Goal: Task Accomplishment & Management: Use online tool/utility

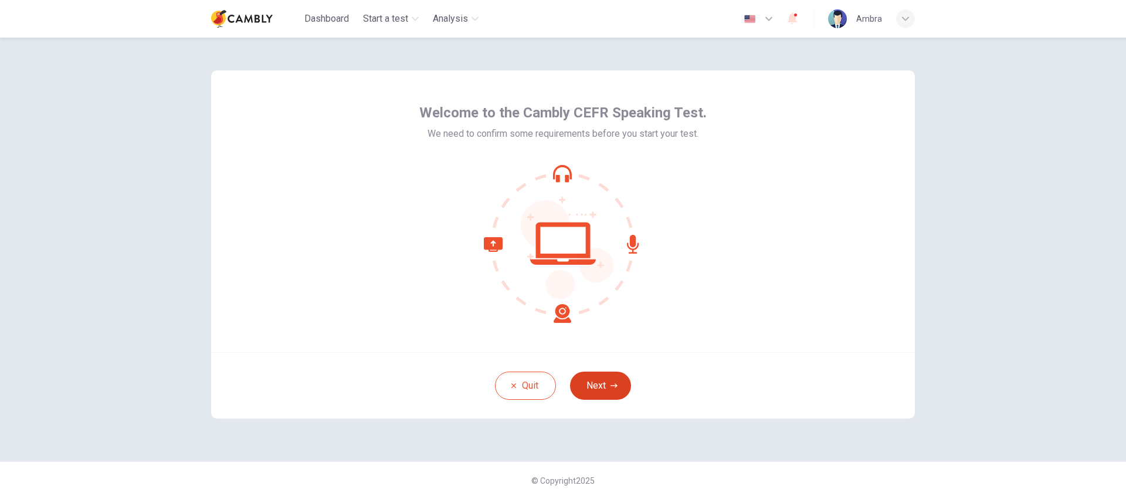
click at [601, 391] on button "Next" at bounding box center [600, 385] width 61 height 28
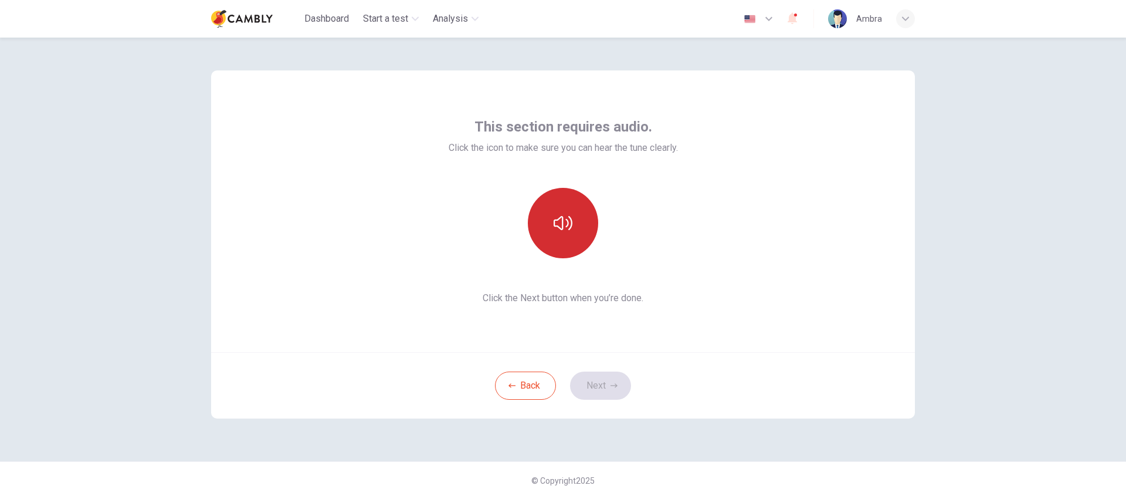
click at [562, 233] on button "button" at bounding box center [563, 223] width 70 height 70
click at [597, 385] on button "Next" at bounding box center [600, 385] width 61 height 28
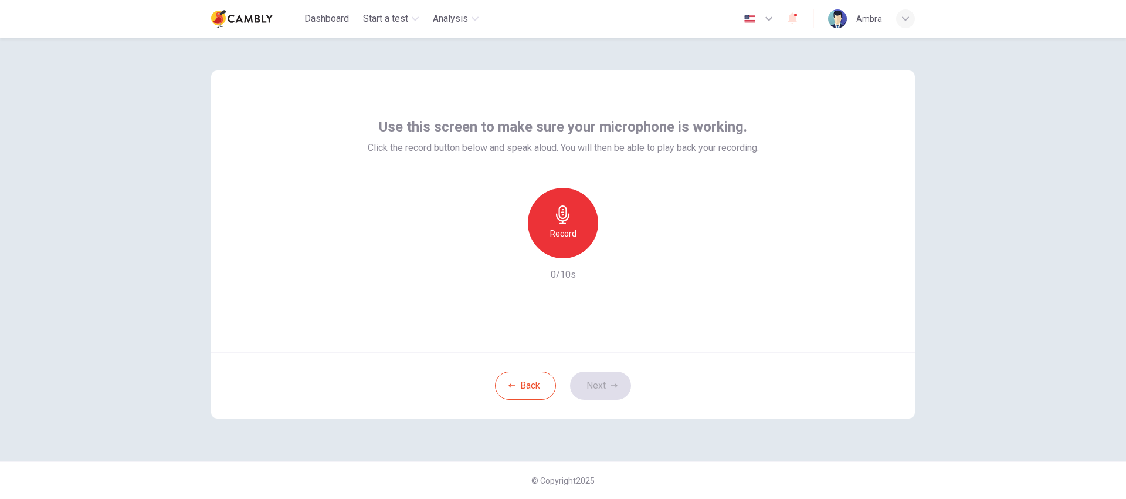
click at [564, 222] on icon "button" at bounding box center [562, 214] width 13 height 19
click at [611, 391] on button "Next" at bounding box center [600, 385] width 61 height 28
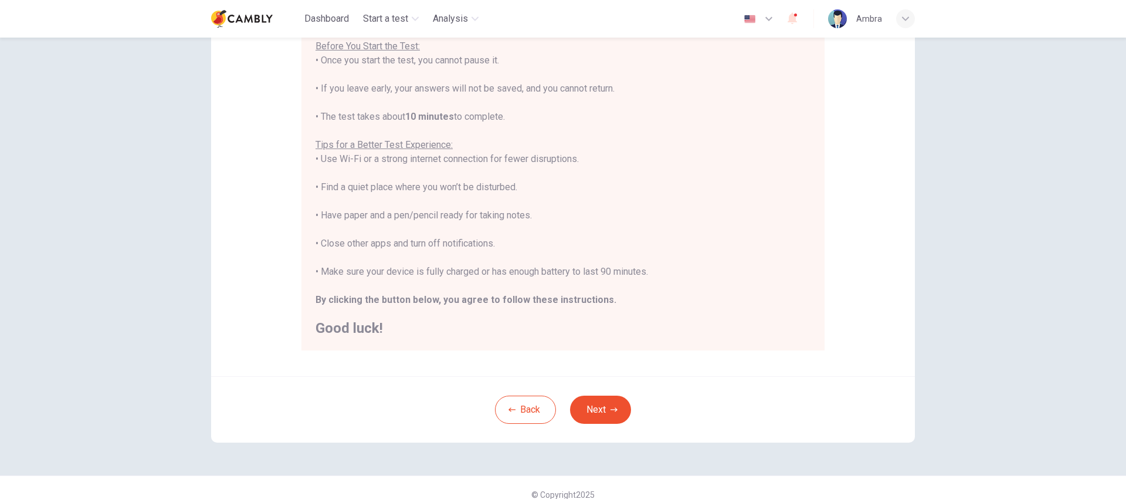
scroll to position [154, 0]
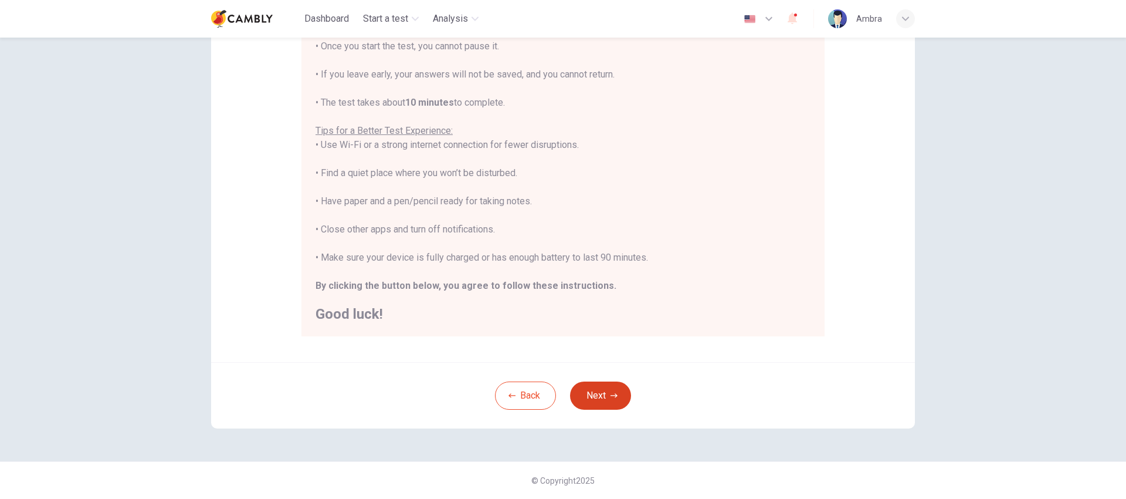
click at [599, 402] on button "Next" at bounding box center [600, 395] width 61 height 28
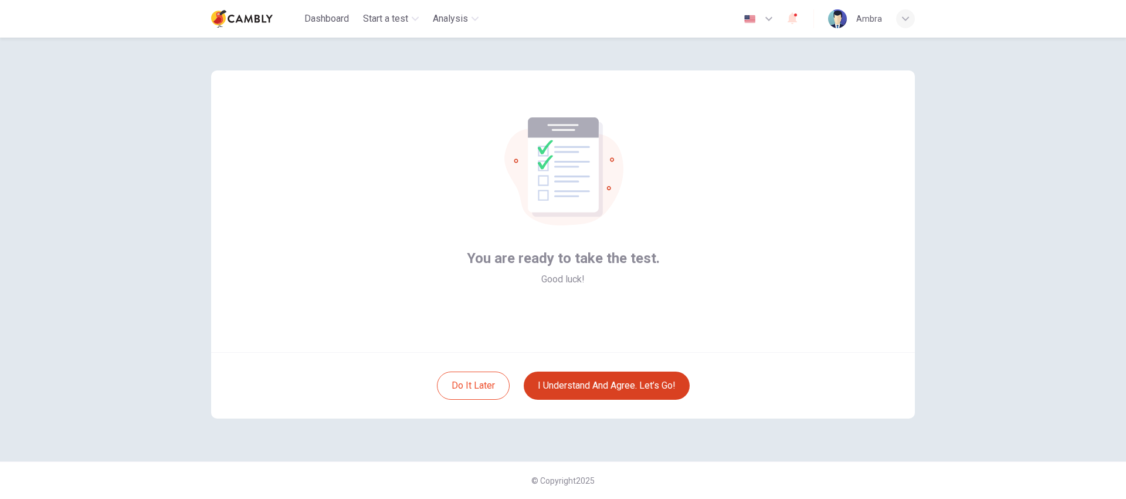
scroll to position [0, 0]
click at [628, 386] on button "I understand and agree. Let’s go!" at bounding box center [607, 385] width 166 height 28
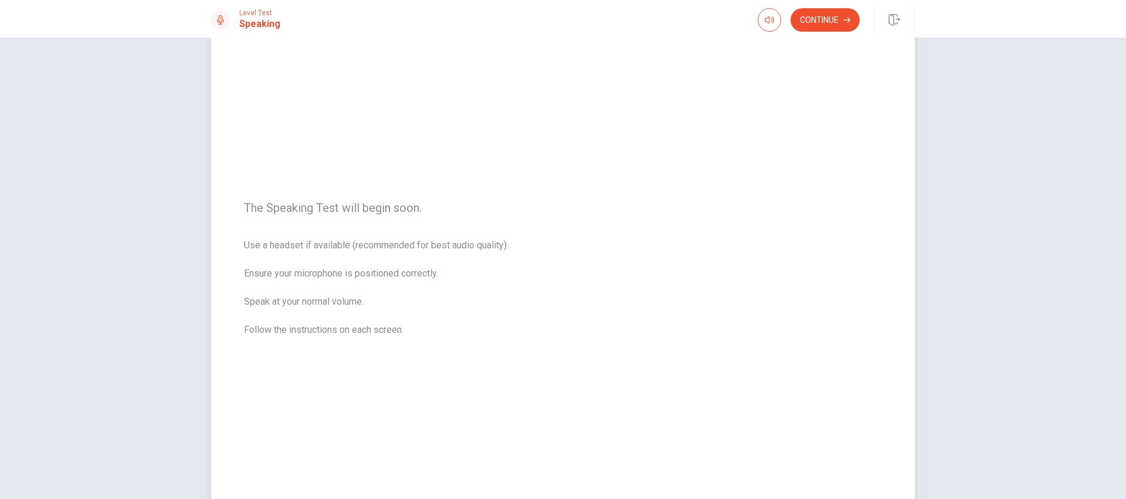
scroll to position [40, 0]
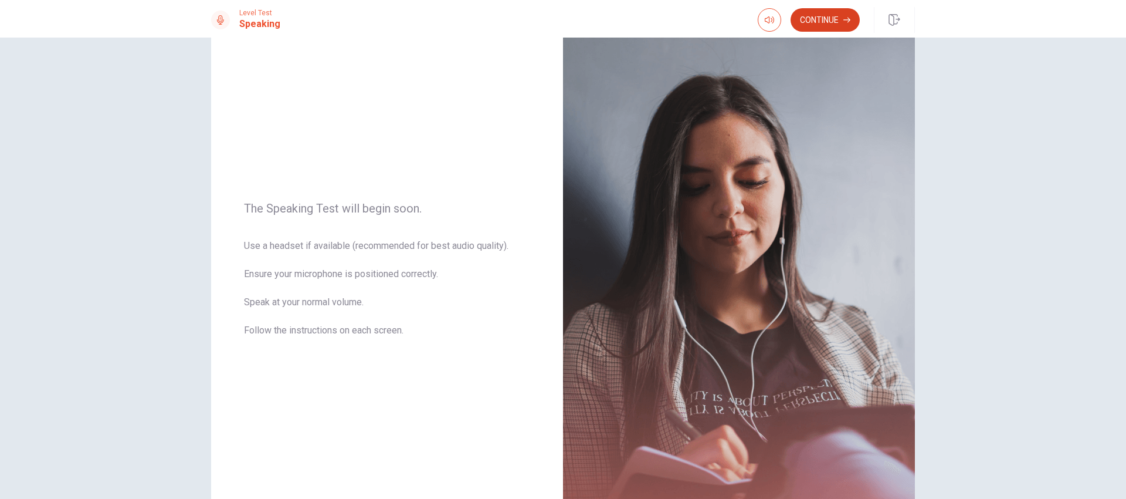
click at [848, 15] on button "Continue" at bounding box center [825, 19] width 69 height 23
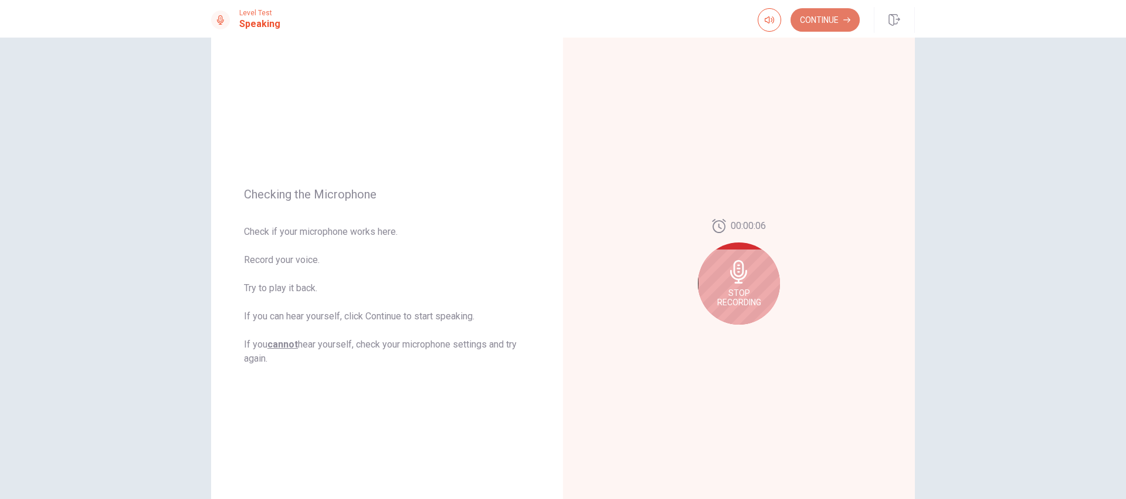
click at [809, 28] on button "Continue" at bounding box center [825, 19] width 69 height 23
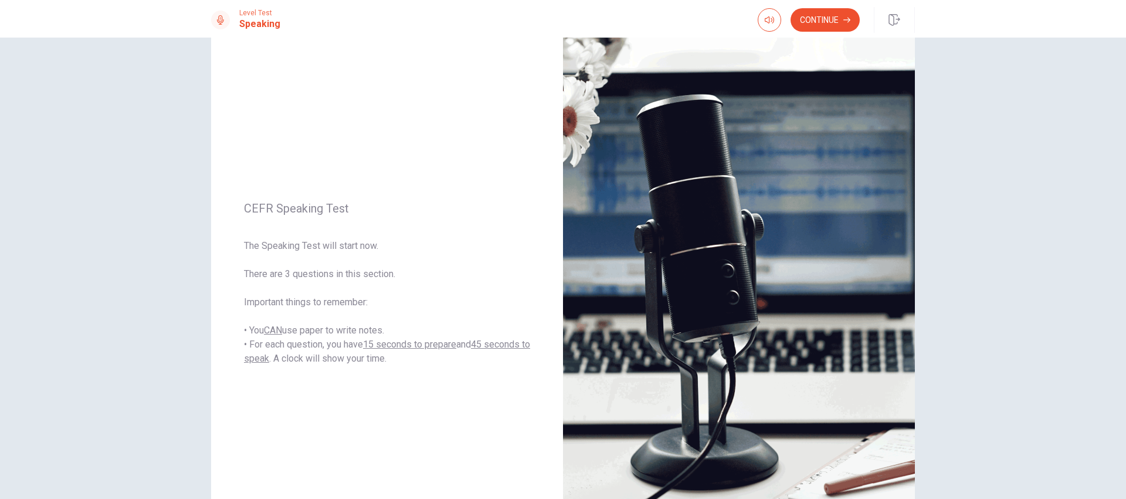
scroll to position [36, 0]
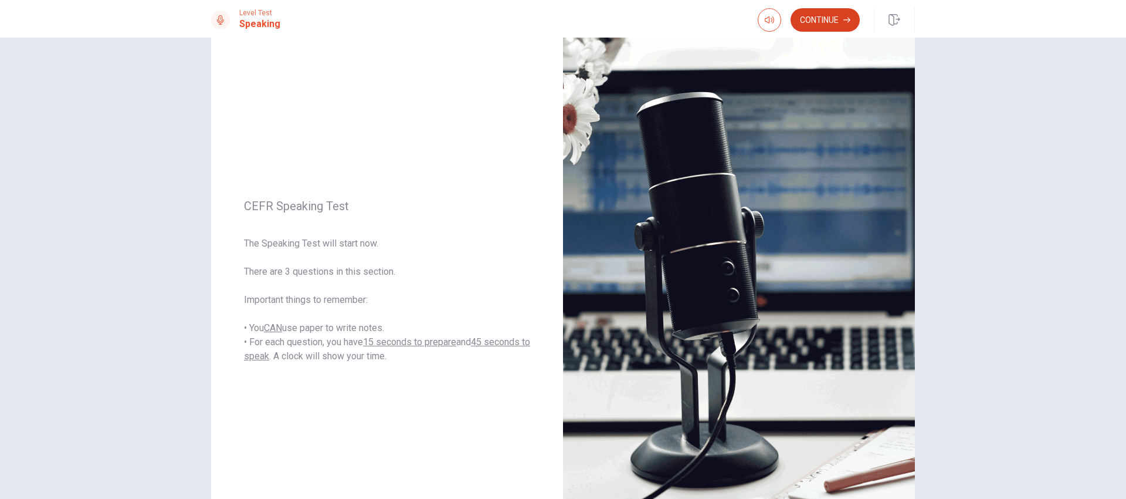
click at [813, 23] on button "Continue" at bounding box center [825, 19] width 69 height 23
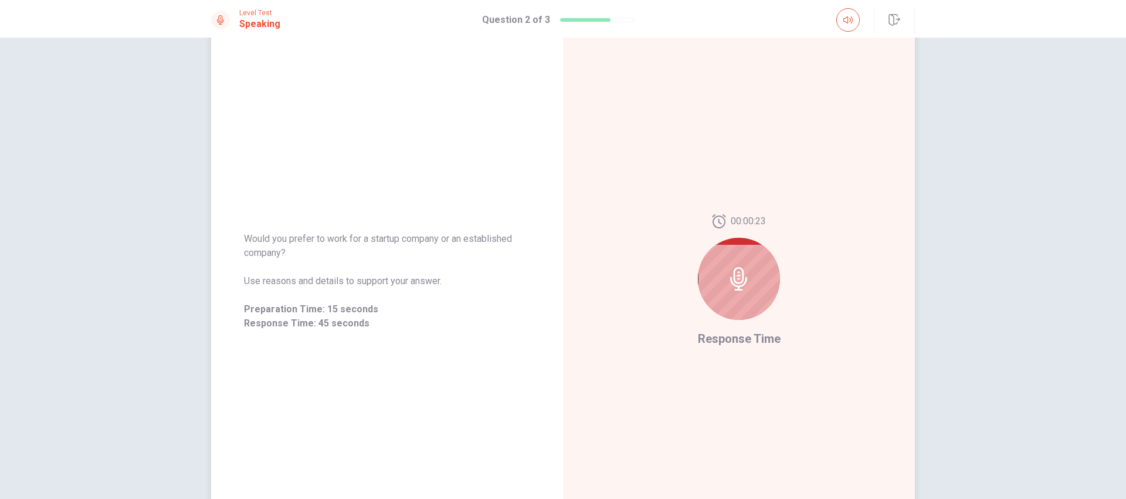
click at [739, 283] on icon at bounding box center [738, 278] width 23 height 23
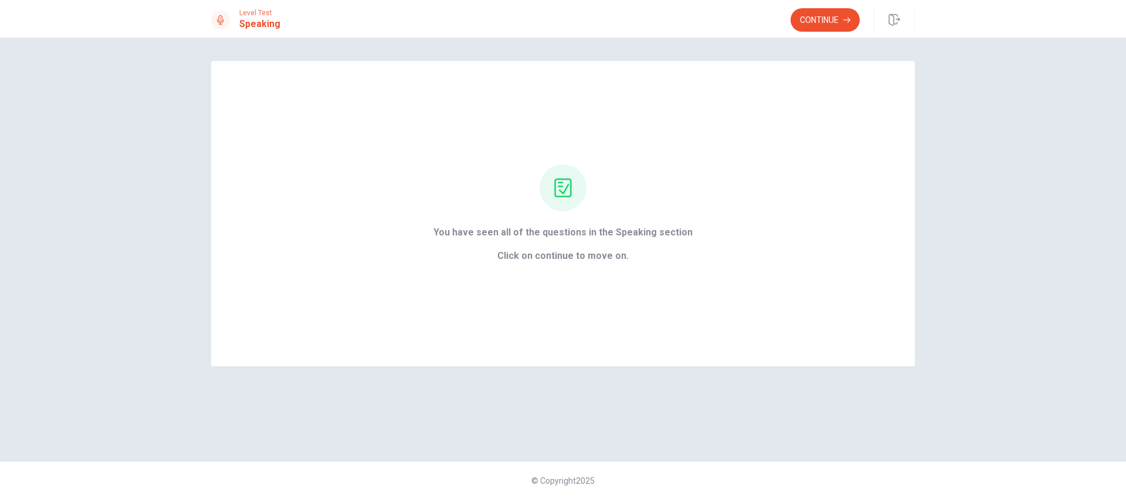
scroll to position [0, 0]
click at [811, 26] on button "Continue" at bounding box center [825, 19] width 69 height 23
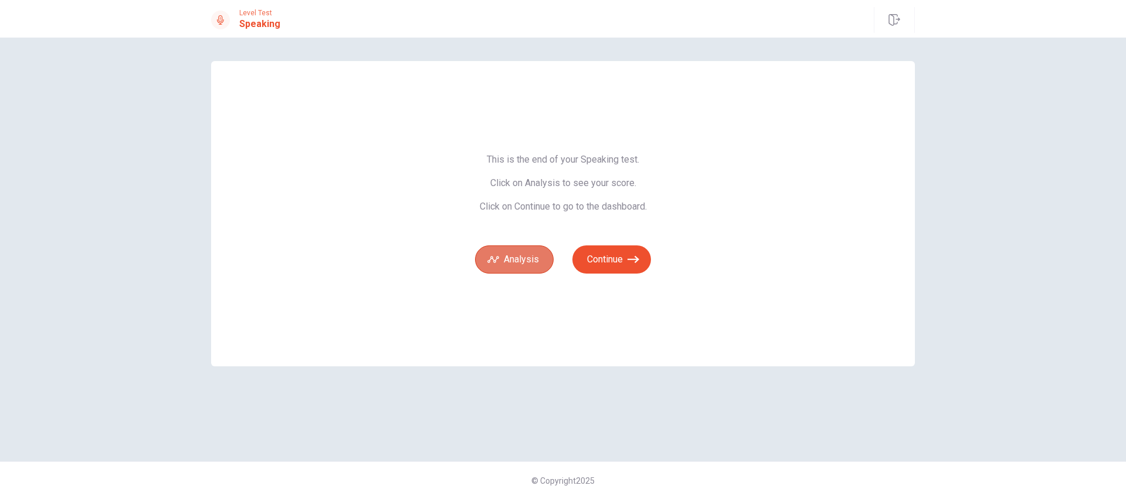
click at [533, 262] on button "Analysis" at bounding box center [514, 259] width 79 height 28
